Goal: Complete application form

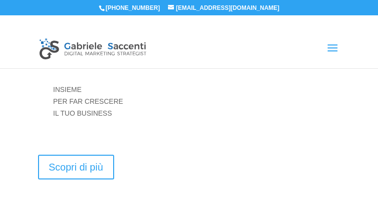
type input "MOmbZqsDbCBWoRd"
type input "[EMAIL_ADDRESS][DOMAIN_NAME]"
type input "feWLOJdydmmQqF"
type input "PmqoAmrqavbqwW"
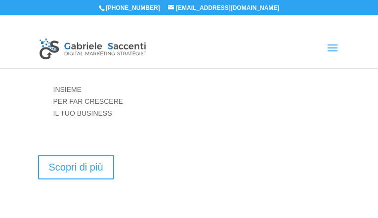
checkbox input "true"
checkbox input"] "false"
checkbox input "false"
type input "OUEBcqPaiCDUQRcQ"
type input "[EMAIL_ADDRESS][DOMAIN_NAME]"
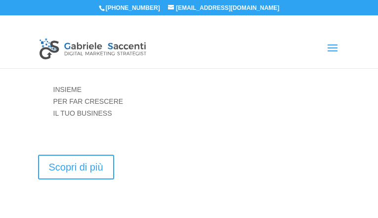
checkbox input"] "false"
